Goal: Task Accomplishment & Management: Use online tool/utility

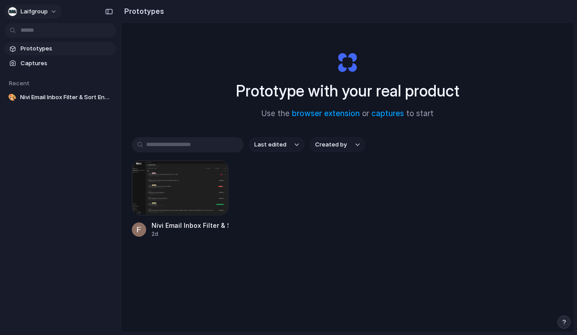
click at [45, 13] on span "laifgroup" at bounding box center [34, 11] width 27 height 9
click at [46, 33] on li "Settings" at bounding box center [43, 32] width 74 height 14
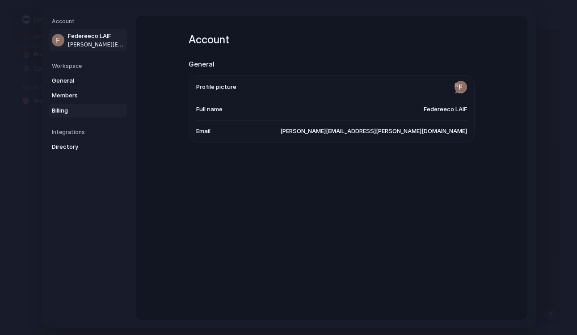
click at [70, 117] on link "Billing" at bounding box center [88, 110] width 78 height 14
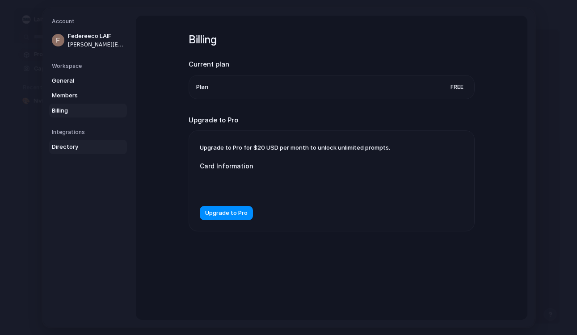
click at [71, 143] on span "Directory" at bounding box center [80, 147] width 57 height 9
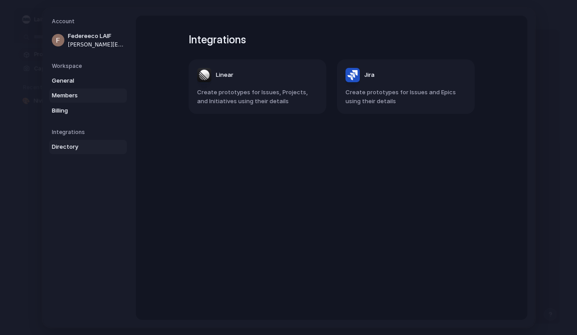
click at [76, 97] on span "Members" at bounding box center [80, 95] width 57 height 9
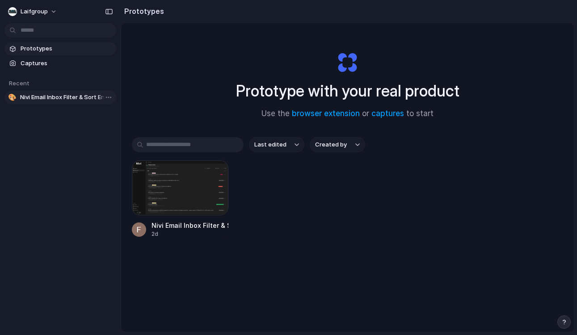
click at [50, 102] on link "🎨 Nivi Email Inbox Filter & Sort Enhancement" at bounding box center [60, 97] width 112 height 13
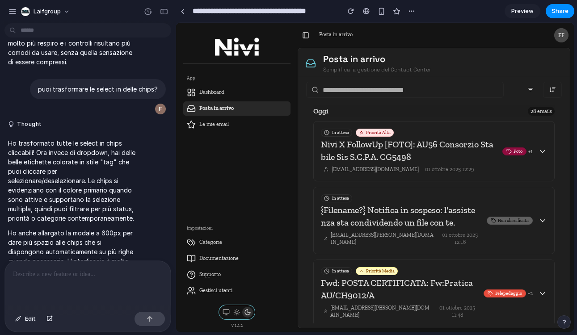
scroll to position [1523, 0]
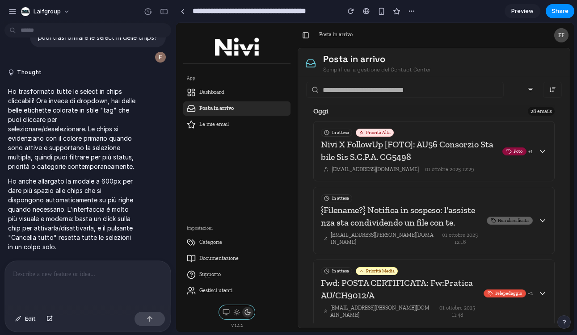
click at [141, 292] on div at bounding box center [88, 284] width 166 height 47
click at [547, 89] on button at bounding box center [552, 90] width 19 height 16
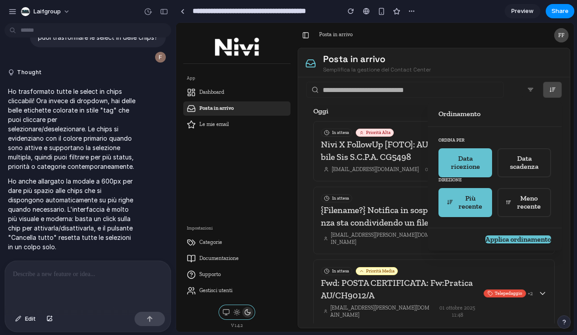
click at [547, 89] on div at bounding box center [375, 177] width 398 height 309
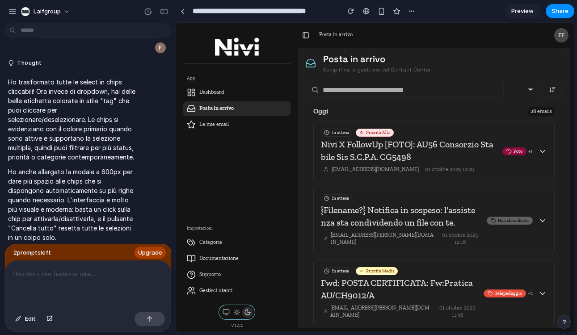
click at [531, 97] on button at bounding box center [531, 90] width 18 height 16
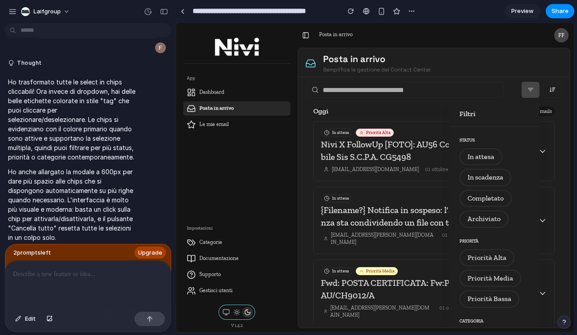
click at [531, 97] on div at bounding box center [375, 177] width 398 height 309
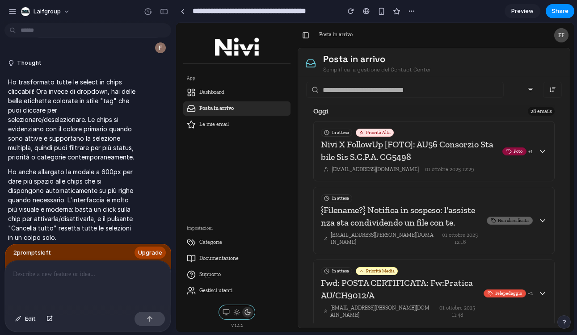
click at [547, 92] on button at bounding box center [552, 90] width 19 height 16
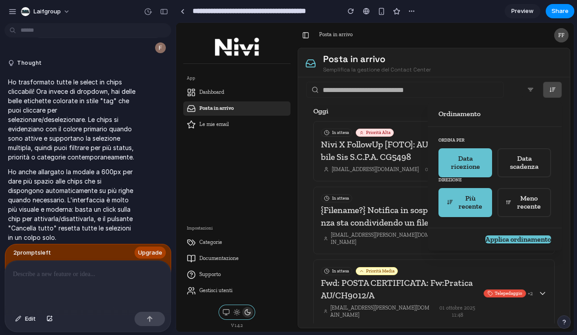
click at [547, 92] on div at bounding box center [375, 177] width 398 height 309
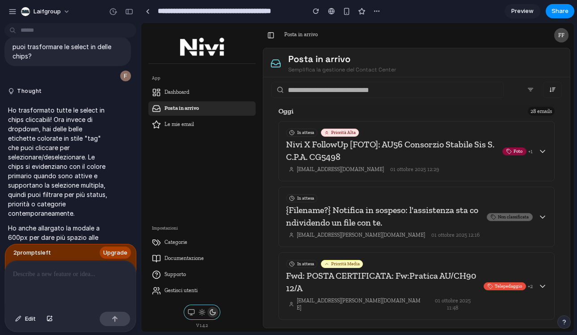
scroll to position [1814, 0]
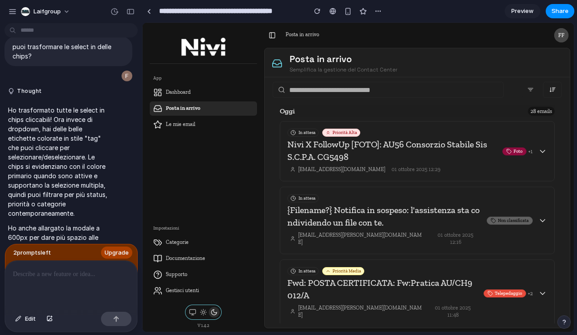
drag, startPoint x: 175, startPoint y: 145, endPoint x: 142, endPoint y: 123, distance: 39.7
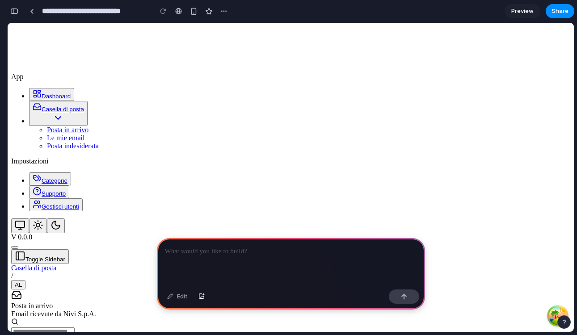
click at [228, 256] on p at bounding box center [291, 251] width 252 height 11
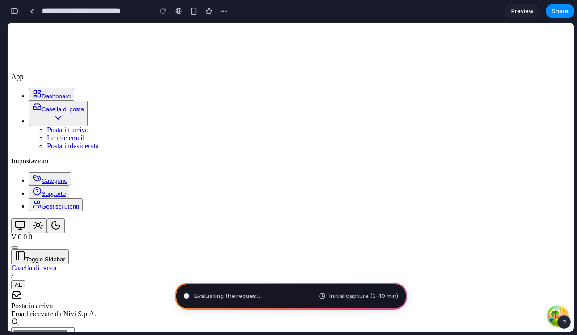
type input "**********"
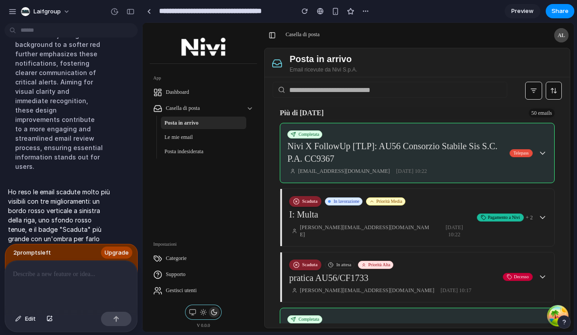
click at [307, 129] on button "Completata Nivi X FollowUp [TLP]: AU56 Consorzio Stabile Sis S.C.P.A. CC9367 no…" at bounding box center [417, 152] width 274 height 59
click at [391, 137] on div "Completata" at bounding box center [394, 135] width 215 height 8
click at [545, 151] on icon "button" at bounding box center [542, 153] width 9 height 9
click at [503, 214] on span "Pagamento a Nivi" at bounding box center [500, 218] width 47 height 8
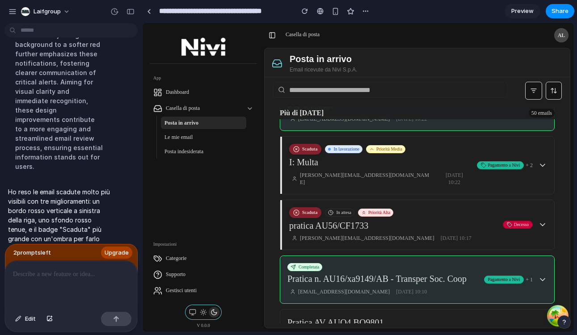
scroll to position [49, 0]
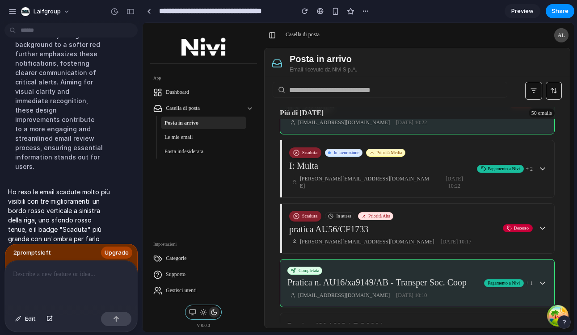
click at [449, 177] on div "Roberta.Broccoletti@nivi.it 16 settembre 2025 10:22" at bounding box center [379, 182] width 181 height 16
click at [452, 145] on button "Scaduta In lavorazione Priorità Media I: Multa Roberta.Broccoletti@nivi.it 16 s…" at bounding box center [417, 168] width 274 height 57
click at [451, 168] on h5 "I: Multa" at bounding box center [379, 166] width 181 height 13
